Goal: Information Seeking & Learning: Find specific page/section

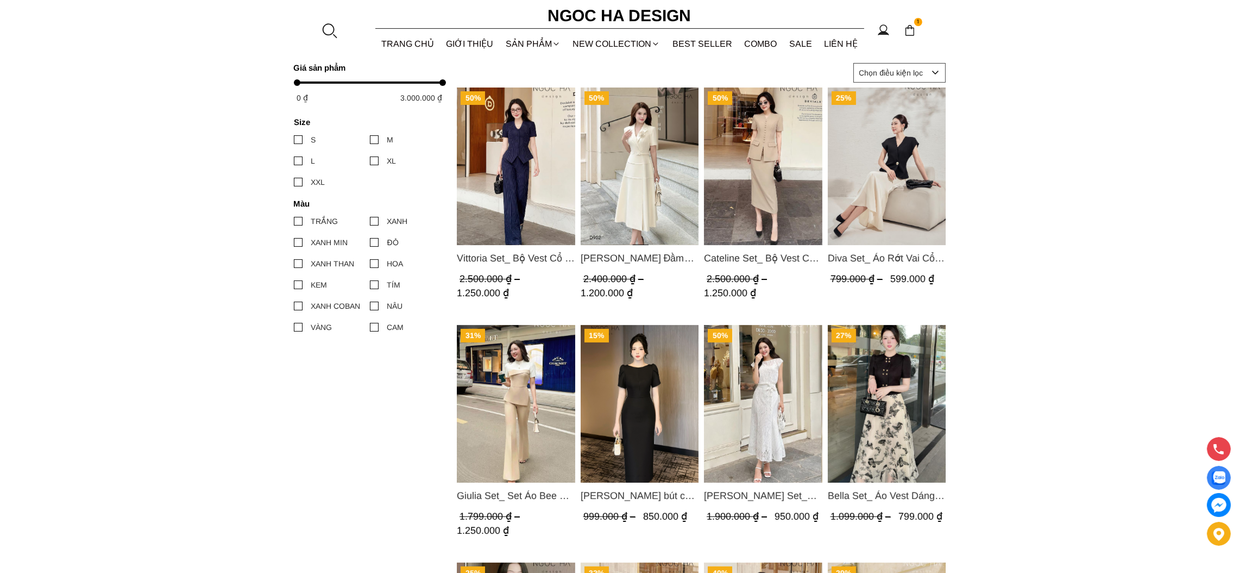
scroll to position [488, 0]
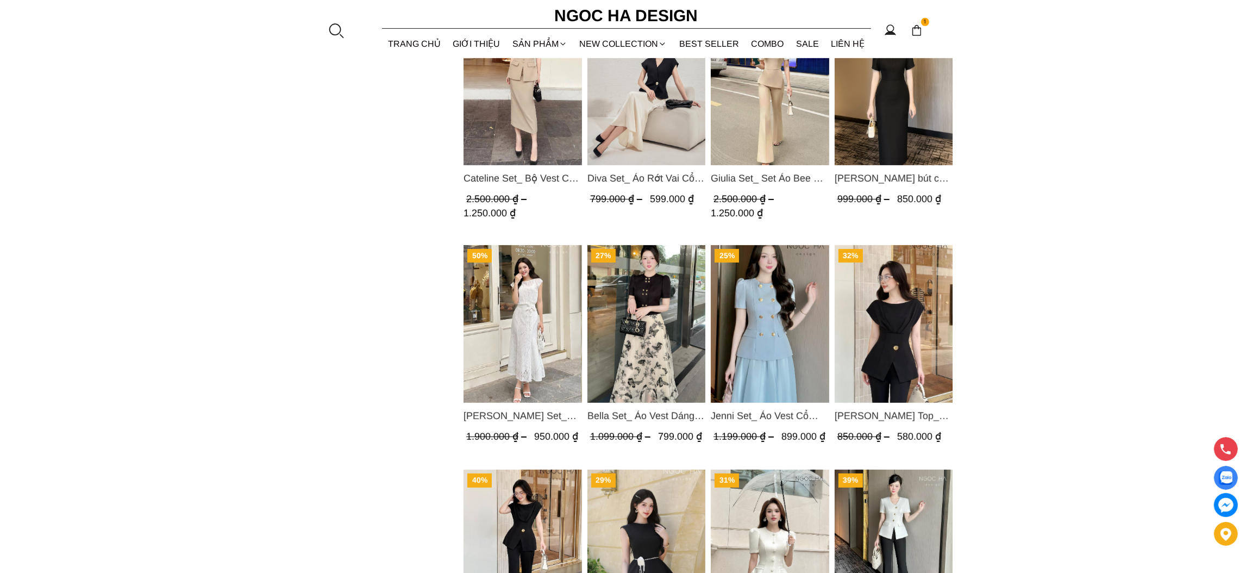
scroll to position [555, 0]
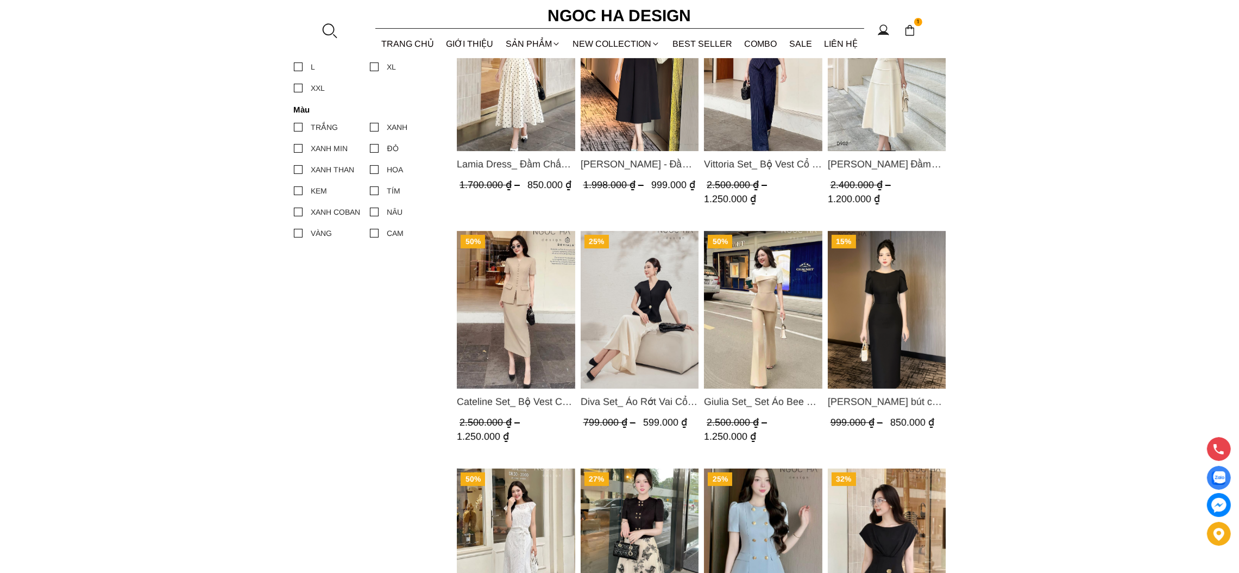
click at [334, 29] on div at bounding box center [329, 30] width 16 height 16
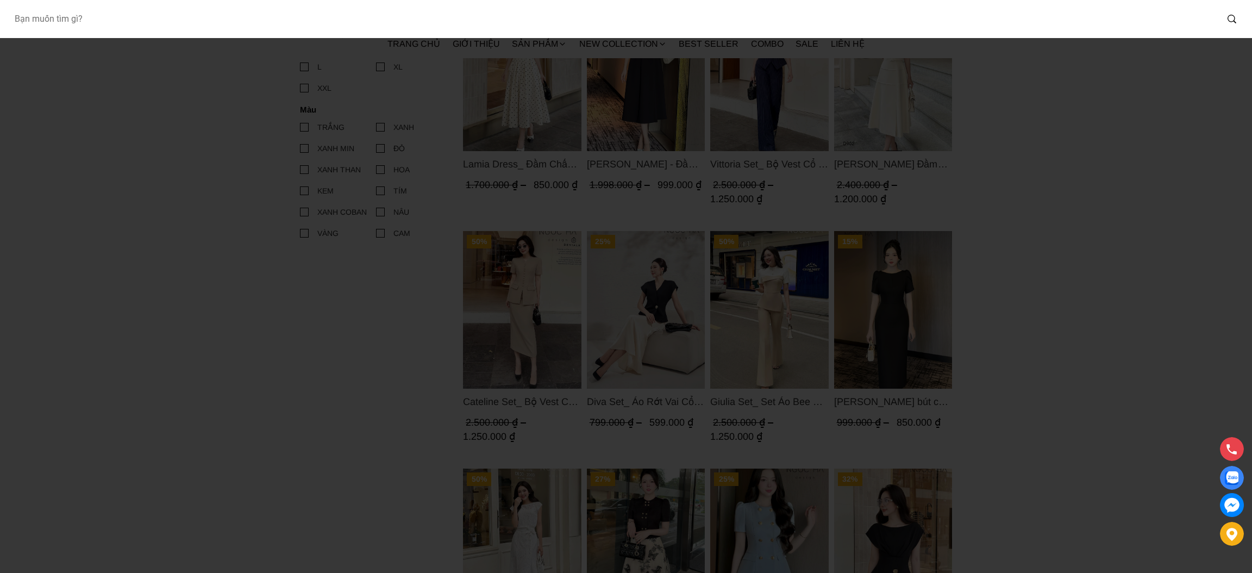
click at [243, 18] on input "Input search Bạn muốn tìm gì?" at bounding box center [611, 19] width 1212 height 25
type input "D727"
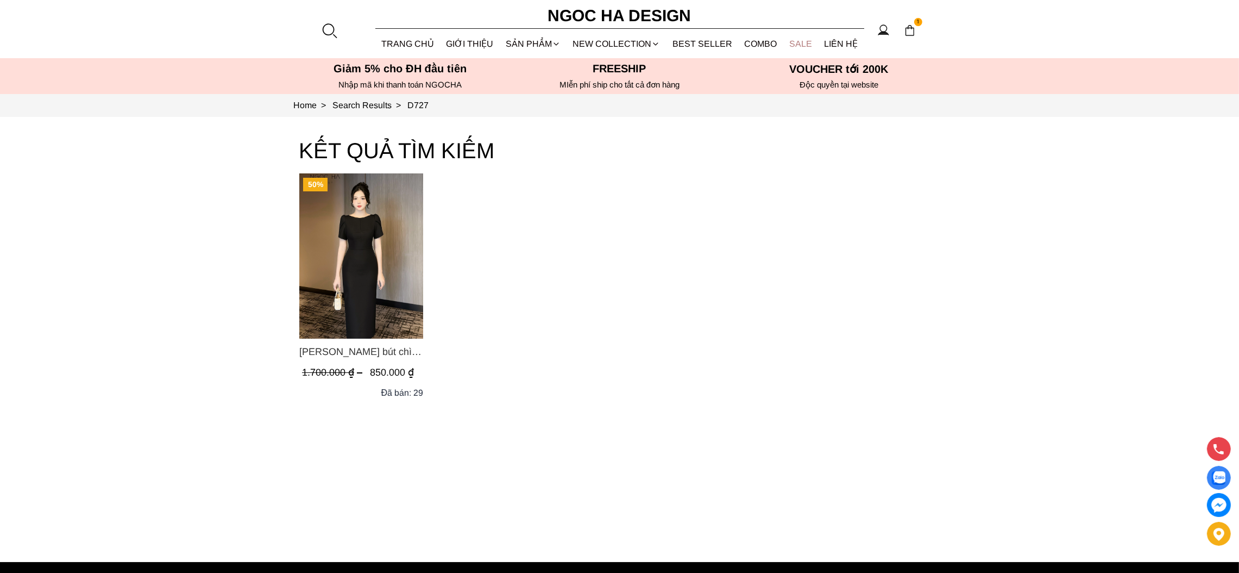
click at [797, 45] on link "SALE" at bounding box center [801, 43] width 35 height 29
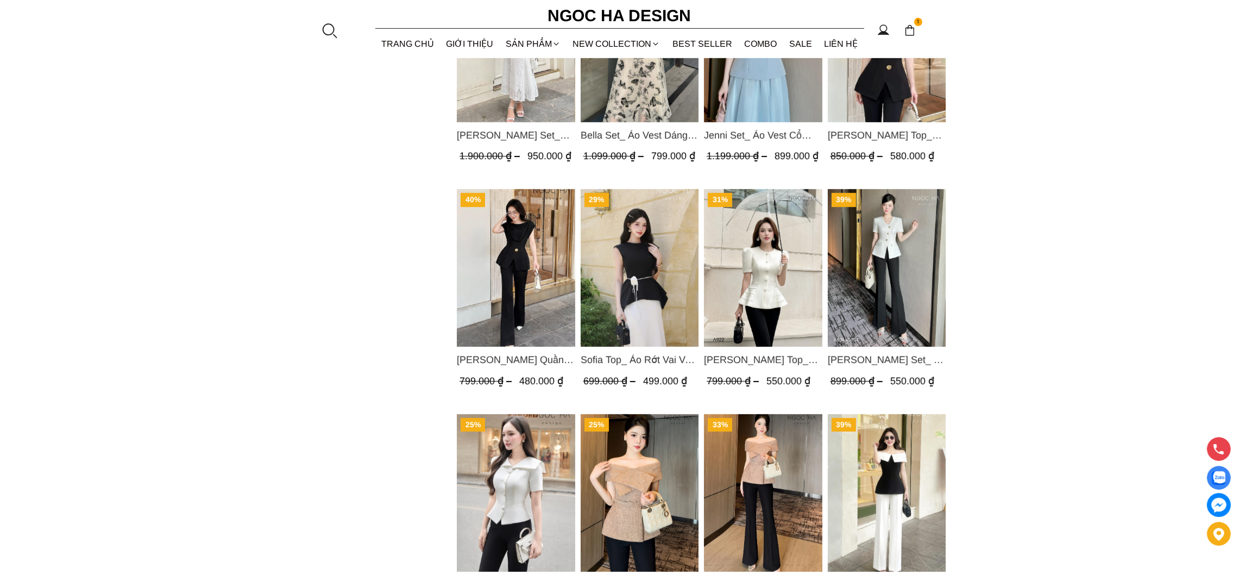
scroll to position [1370, 0]
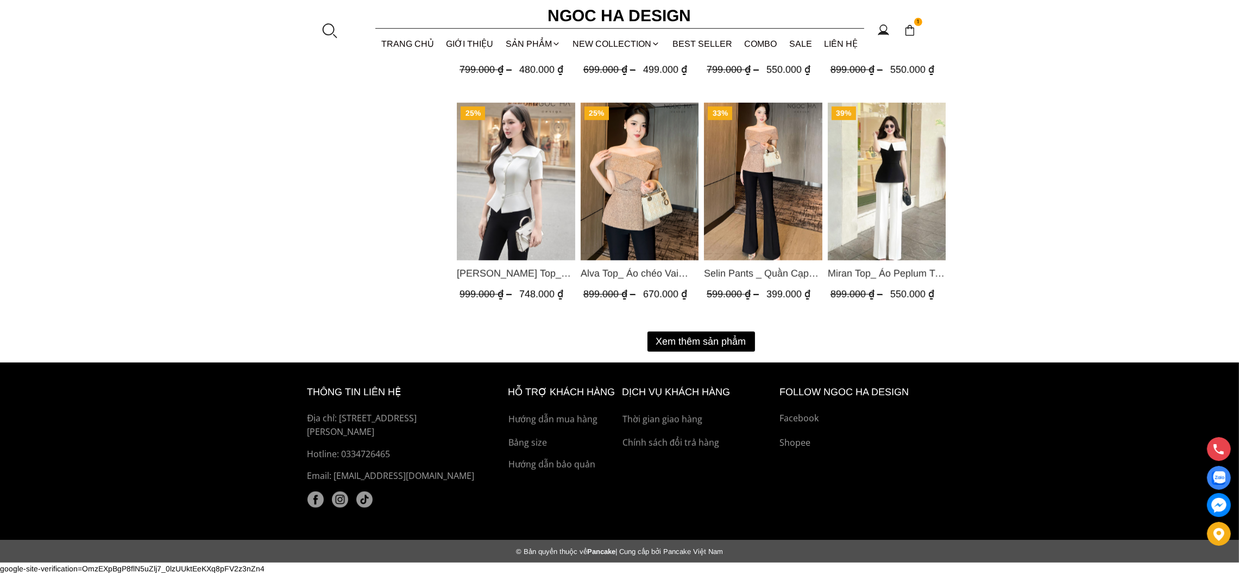
click at [744, 339] on button "Xem thêm sản phẩm" at bounding box center [702, 341] width 108 height 20
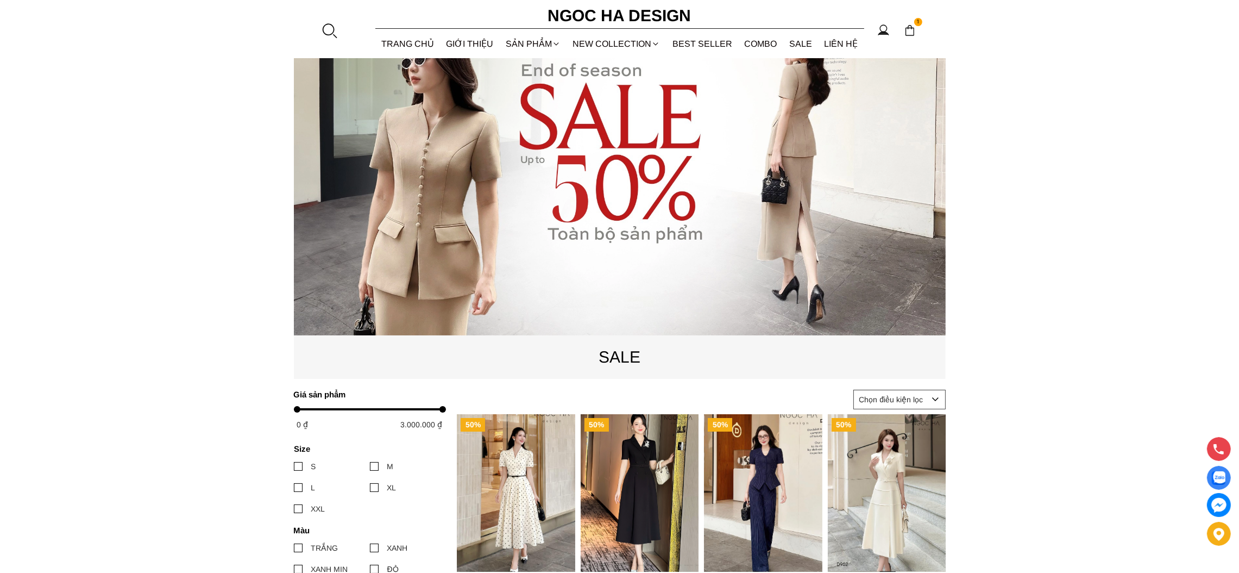
scroll to position [0, 0]
